Goal: Task Accomplishment & Management: Manage account settings

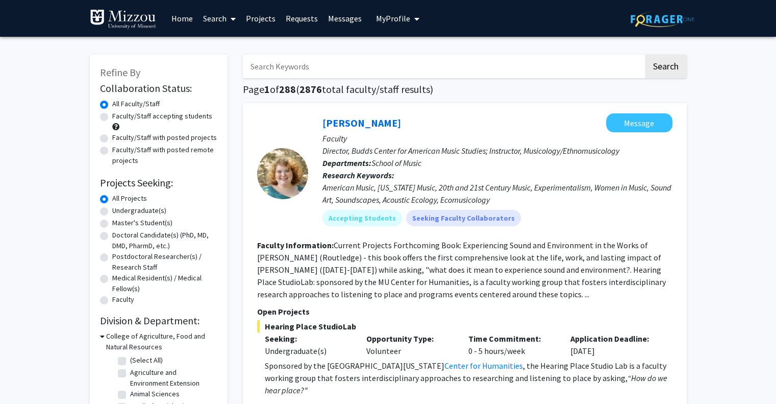
click at [386, 17] on span "My Profile" at bounding box center [393, 18] width 34 height 10
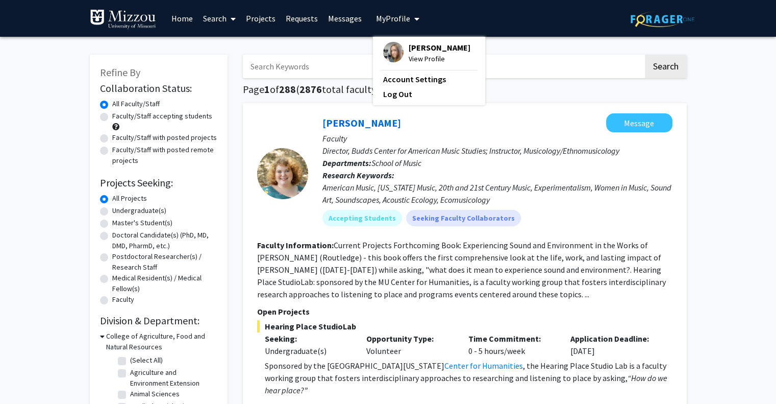
click at [436, 48] on span "[PERSON_NAME]" at bounding box center [440, 47] width 62 height 11
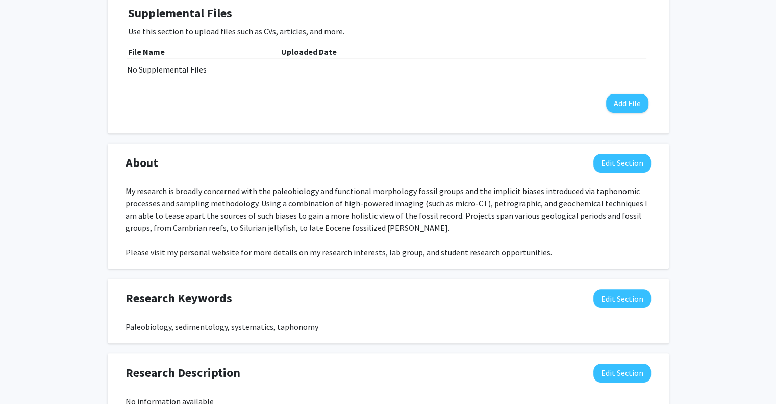
scroll to position [455, 0]
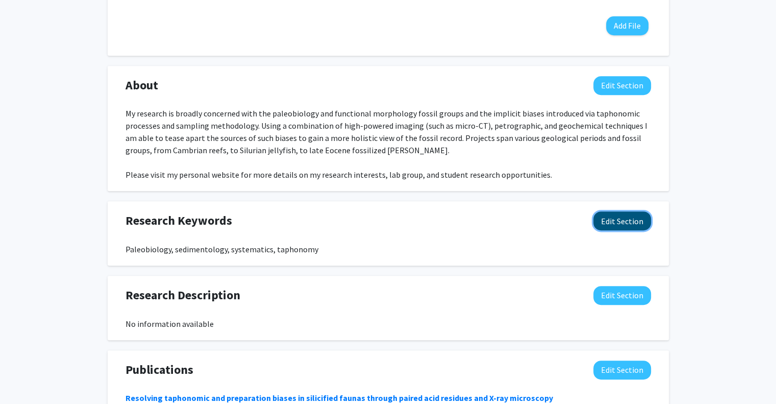
click at [609, 211] on button "Edit Section" at bounding box center [623, 220] width 58 height 19
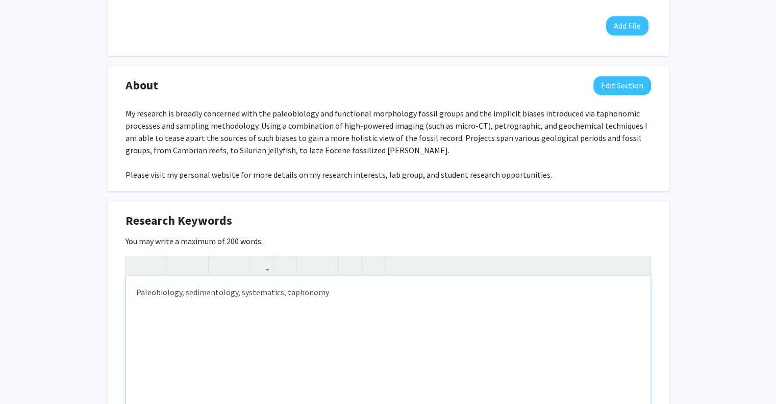
click at [155, 276] on div "Paleobiology, sedimentology, systematics, taphonomy" at bounding box center [388, 352] width 525 height 153
click at [333, 276] on div "Paleontology, sedimentology, systematics, taphonomy" at bounding box center [388, 352] width 525 height 153
click at [257, 276] on div "Paleontology, sedimentology, systematics, taphonomy, evolution" at bounding box center [388, 352] width 525 height 153
click at [316, 276] on div "Paleontology, sedimentology, taphonomy, evolution" at bounding box center [388, 352] width 525 height 153
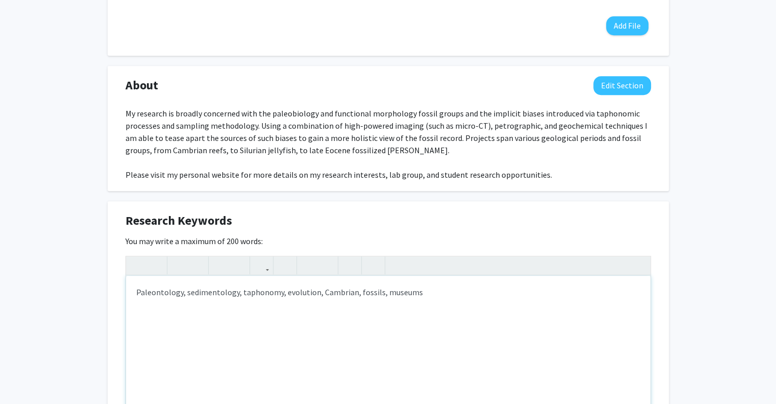
type textarea "Paleontology, sedimentology, taphonomy, evolution, Cambrian, fossils, museums"
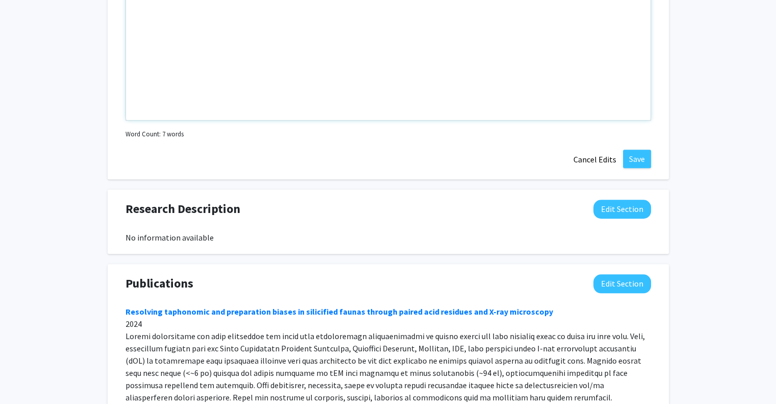
scroll to position [733, 0]
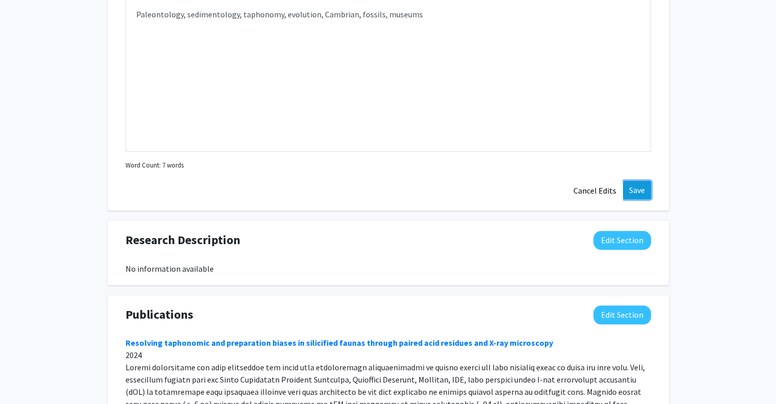
click at [643, 181] on button "Save" at bounding box center [637, 190] width 28 height 18
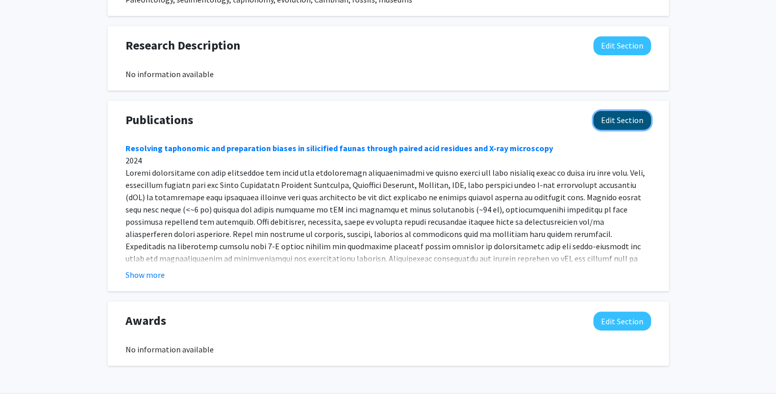
click at [620, 111] on button "Edit Section" at bounding box center [623, 120] width 58 height 19
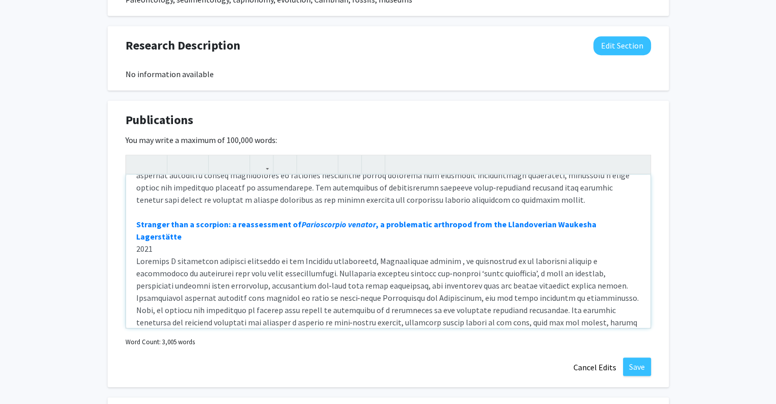
scroll to position [0, 0]
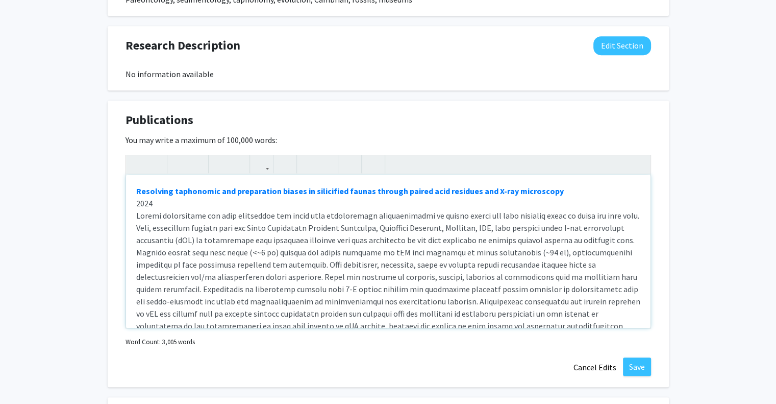
click at [135, 175] on div "Resolving taphonomic and preparation biases in silicified faunas through paired…" at bounding box center [388, 251] width 525 height 153
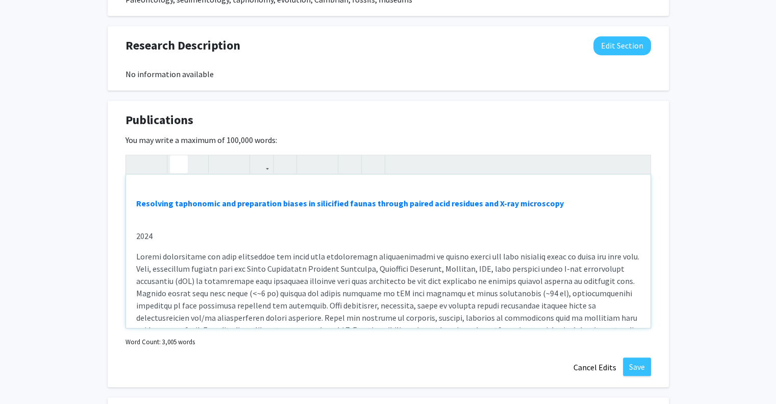
click at [569, 197] on p "Resolving taphonomic and preparation biases in silicified faunas through paired…" at bounding box center [388, 203] width 504 height 12
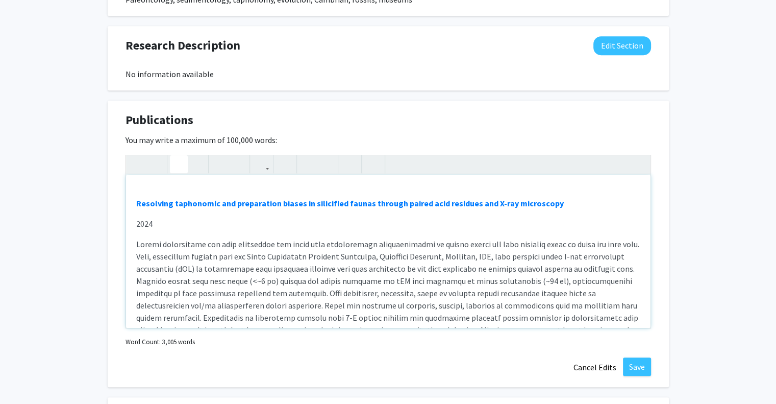
type textarea "<lo><i><dolors><a cons="adipi://eli.sed/02.2362/doeiu.32404" tempor="_incid">Ut…"
click at [577, 357] on button "Cancel Edits" at bounding box center [595, 366] width 56 height 19
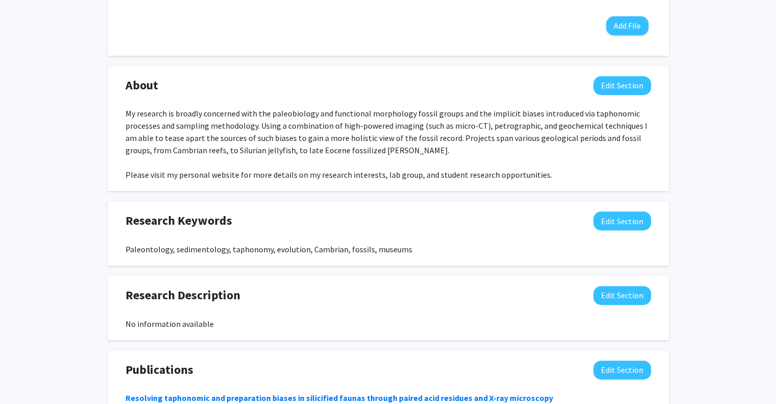
scroll to position [457, 0]
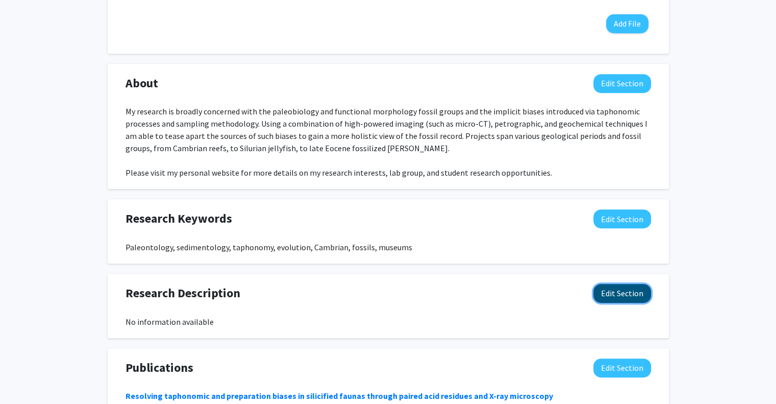
click at [619, 284] on button "Edit Section" at bounding box center [623, 293] width 58 height 19
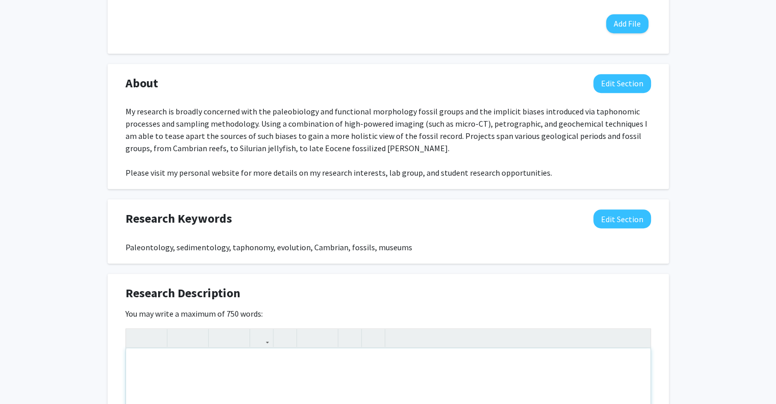
paste div "Note to users with screen readers: Please deactivate our accessibility plugin f…"
type textarea "<p>Originally hailing from [GEOGRAPHIC_DATA], I am now an Assistant Professor i…"
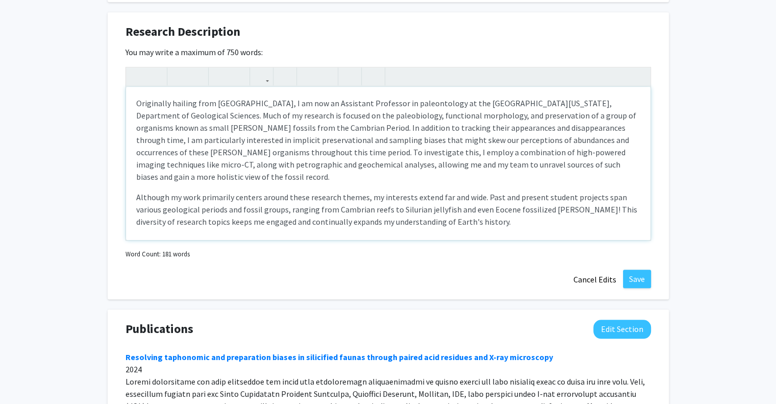
scroll to position [718, 0]
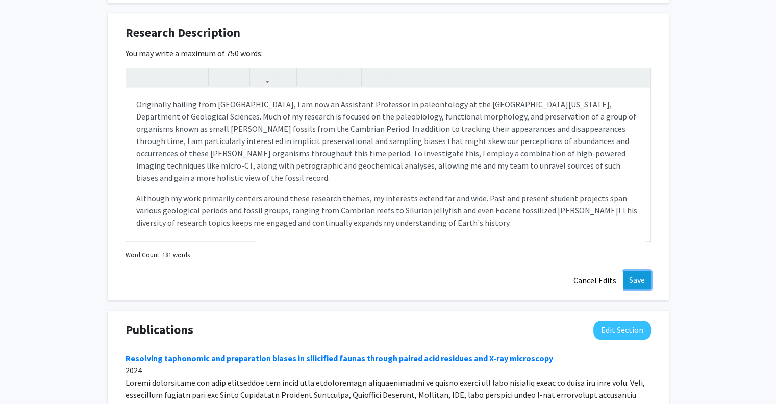
click at [639, 270] on button "Save" at bounding box center [637, 279] width 28 height 18
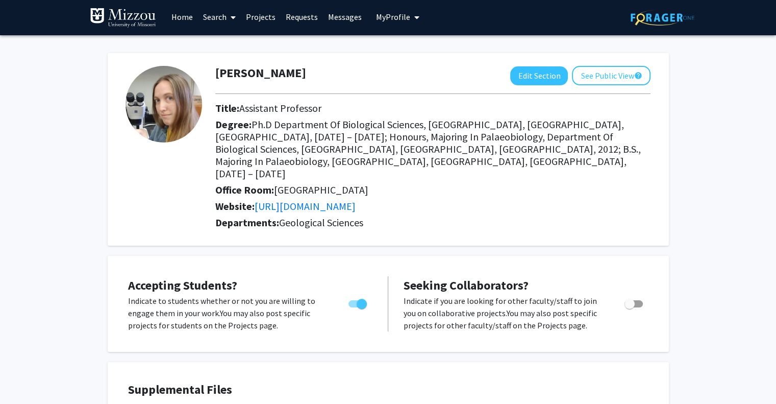
scroll to position [0, 0]
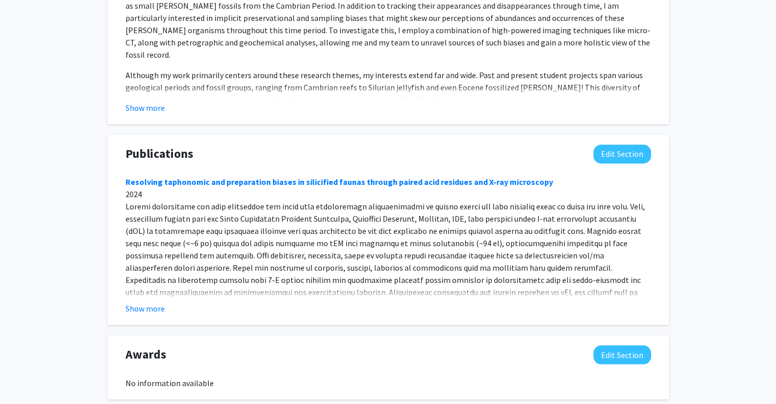
scroll to position [831, 0]
